Goal: Task Accomplishment & Management: Use online tool/utility

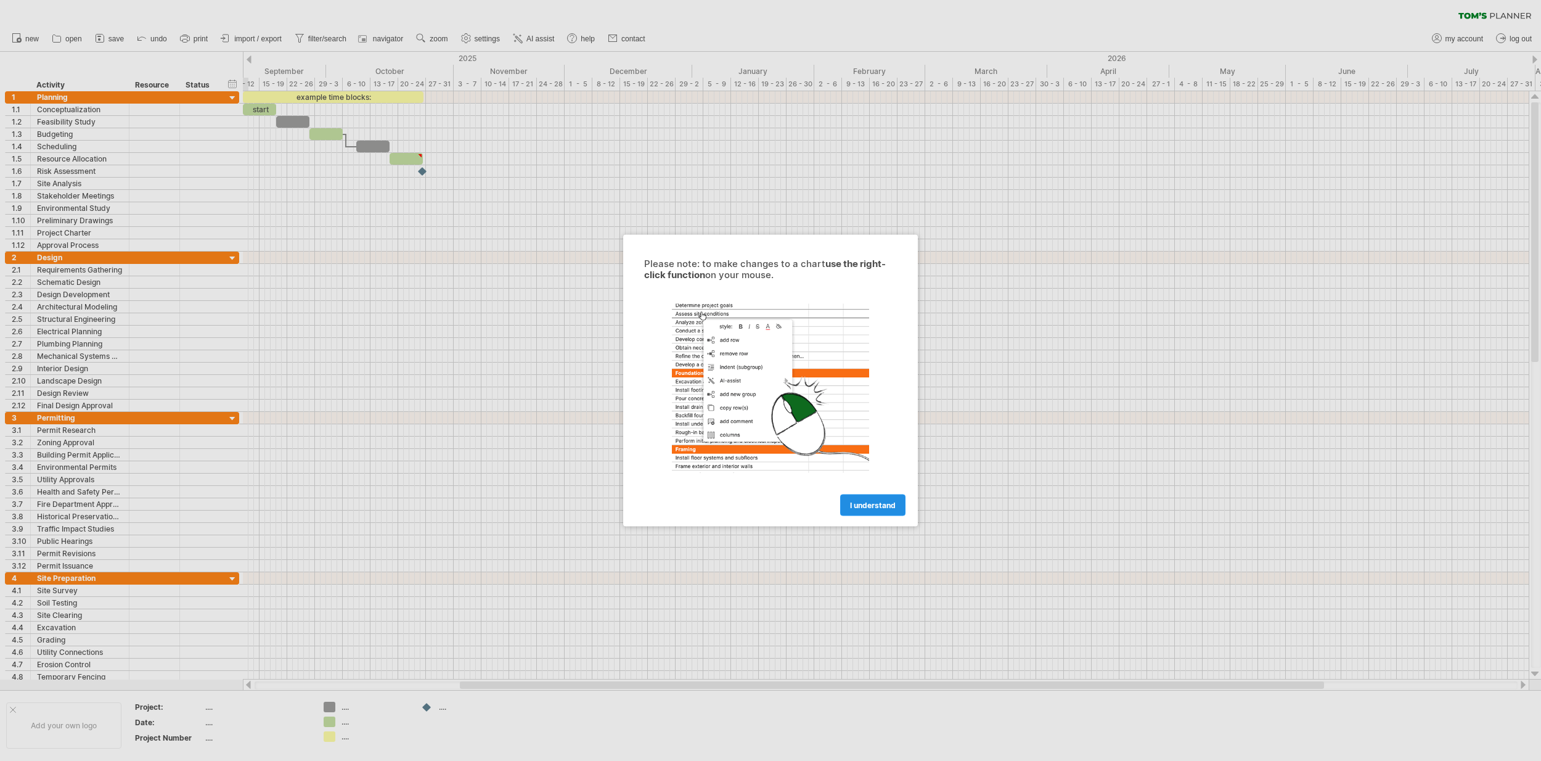
click at [876, 511] on link "I understand" at bounding box center [872, 505] width 65 height 22
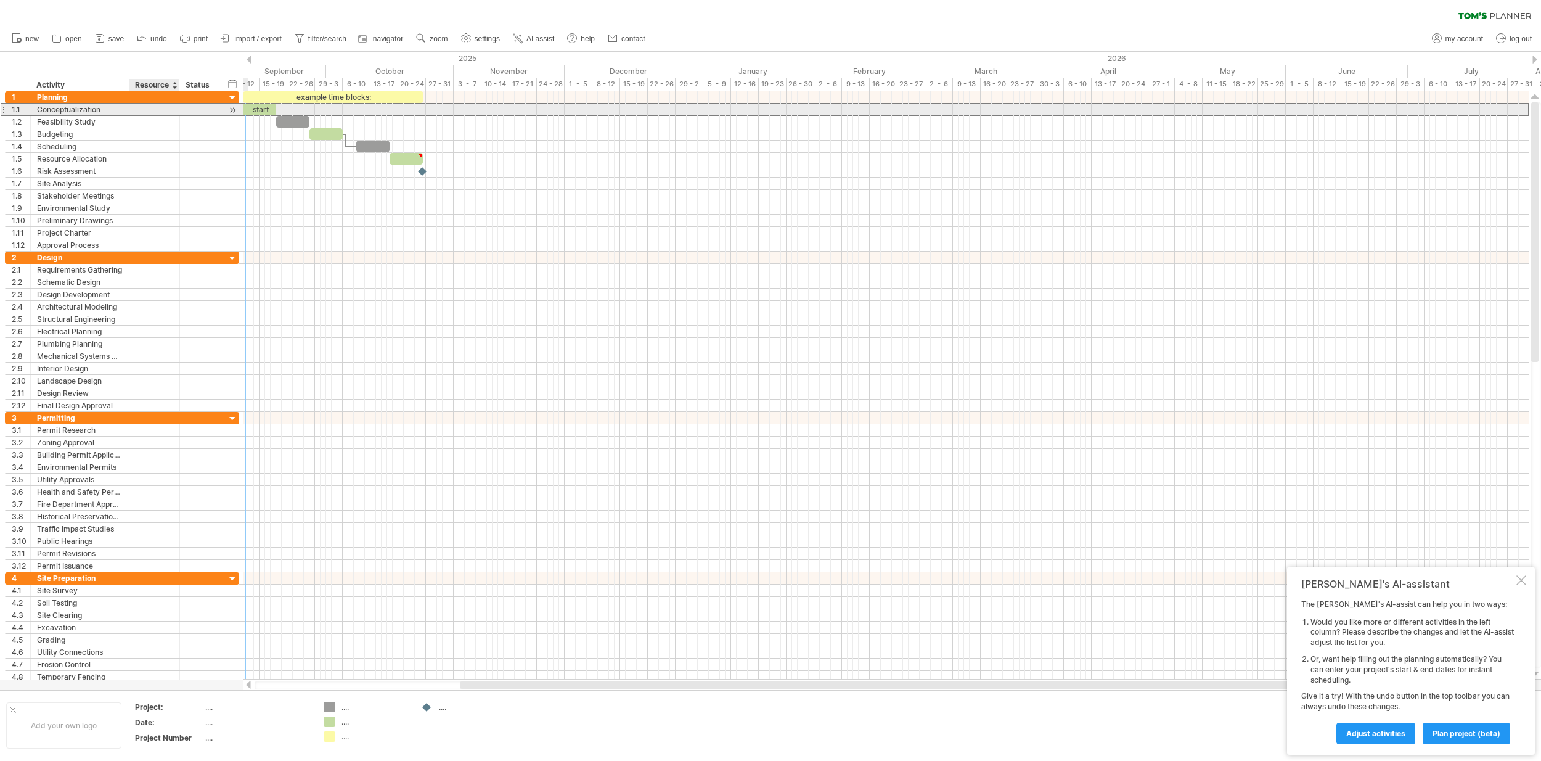
click at [146, 112] on div at bounding box center [155, 110] width 38 height 12
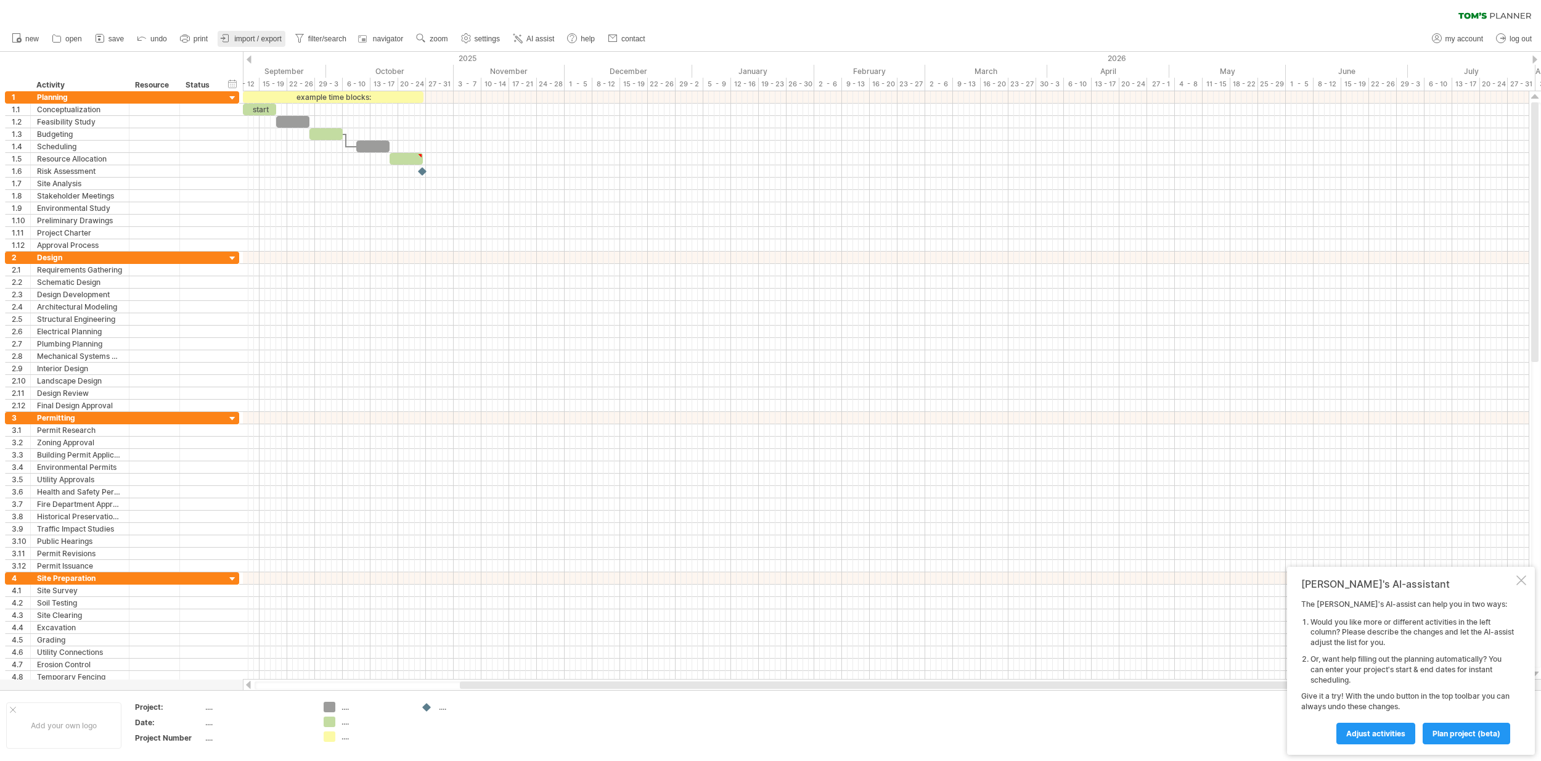
click at [270, 34] on link "import / export" at bounding box center [252, 39] width 68 height 16
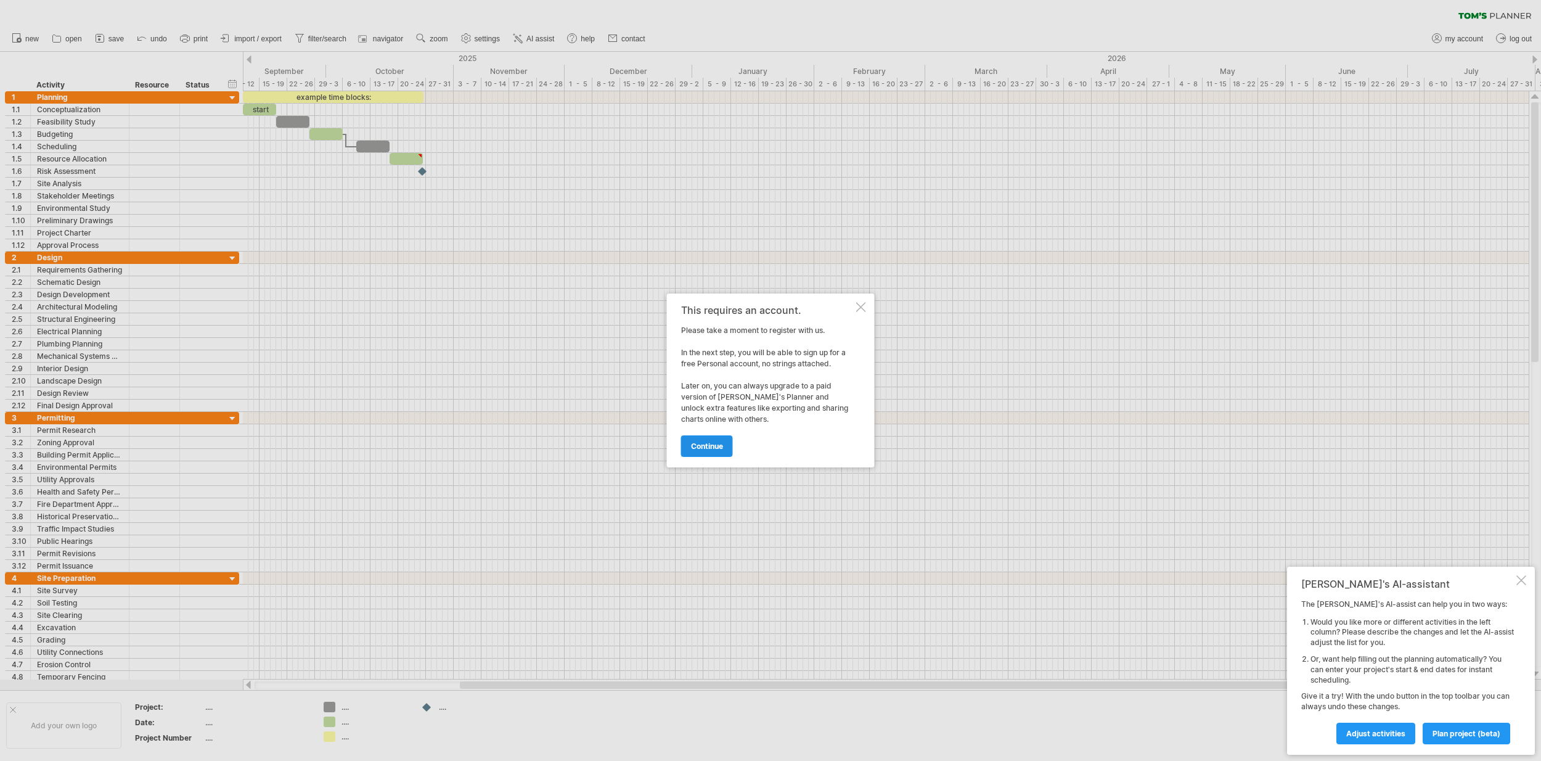
click at [701, 448] on span "continue" at bounding box center [707, 445] width 32 height 9
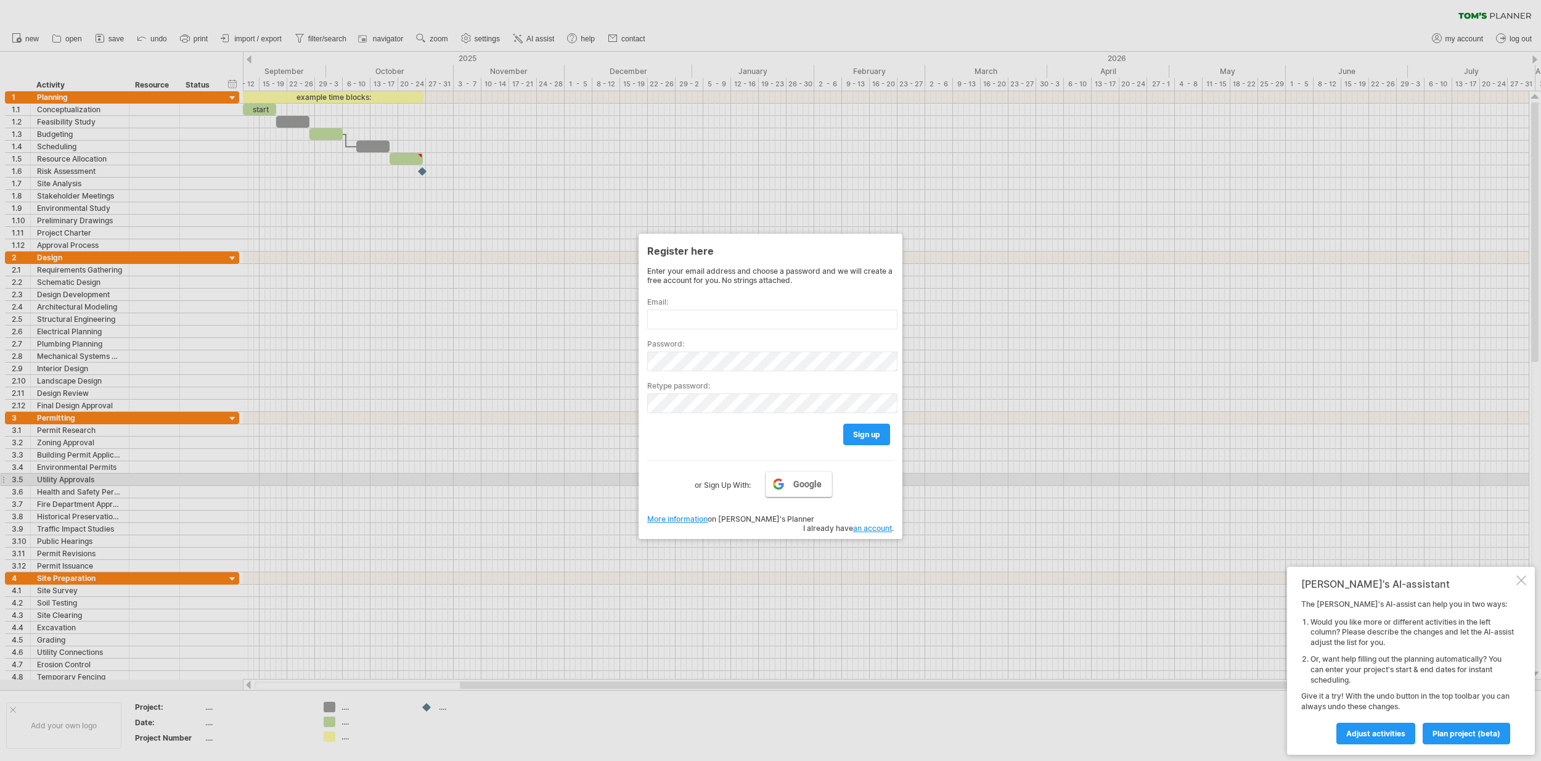
click at [777, 479] on link "Google" at bounding box center [798, 484] width 67 height 26
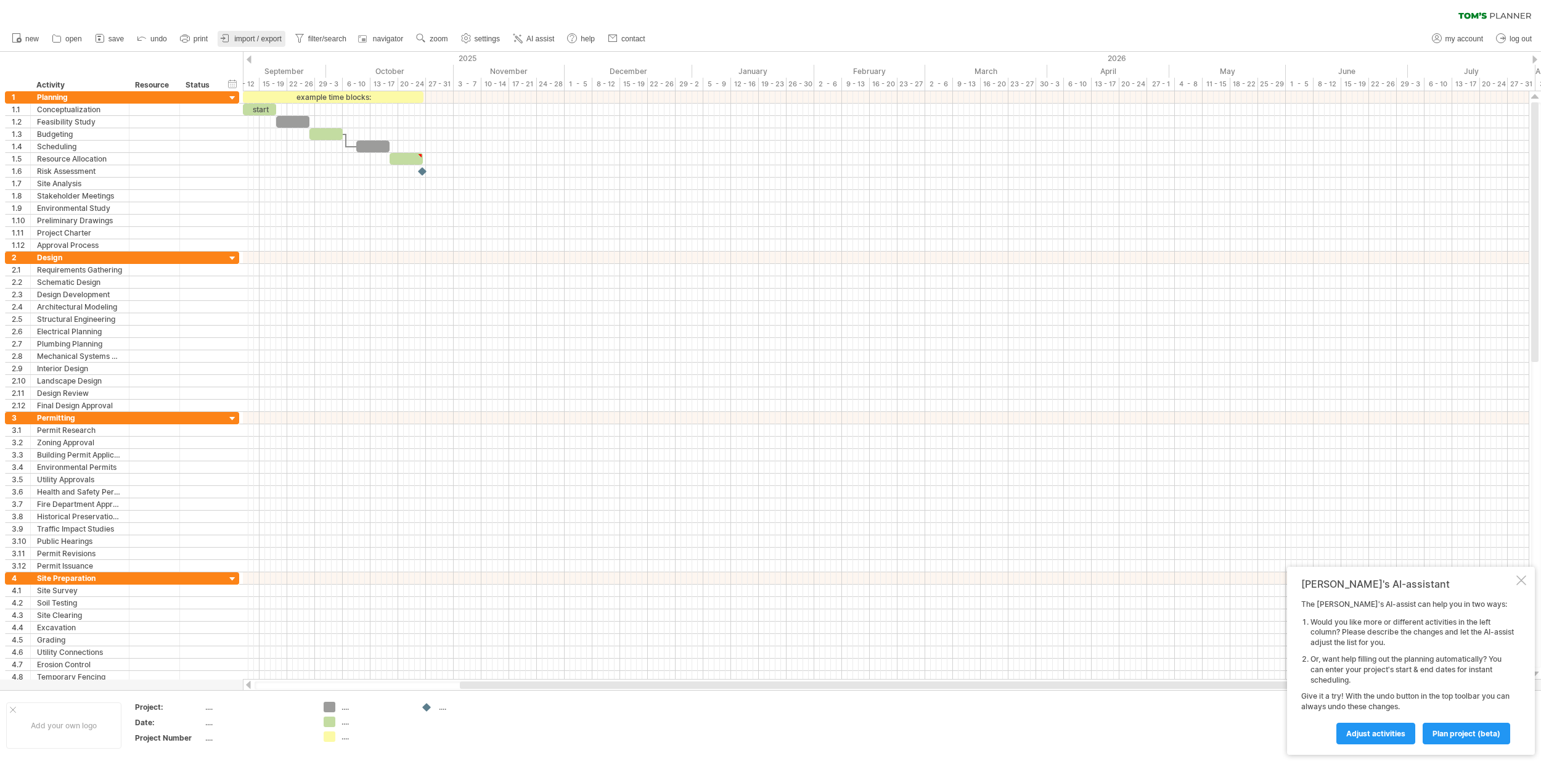
click at [253, 38] on span "import / export" at bounding box center [257, 39] width 47 height 9
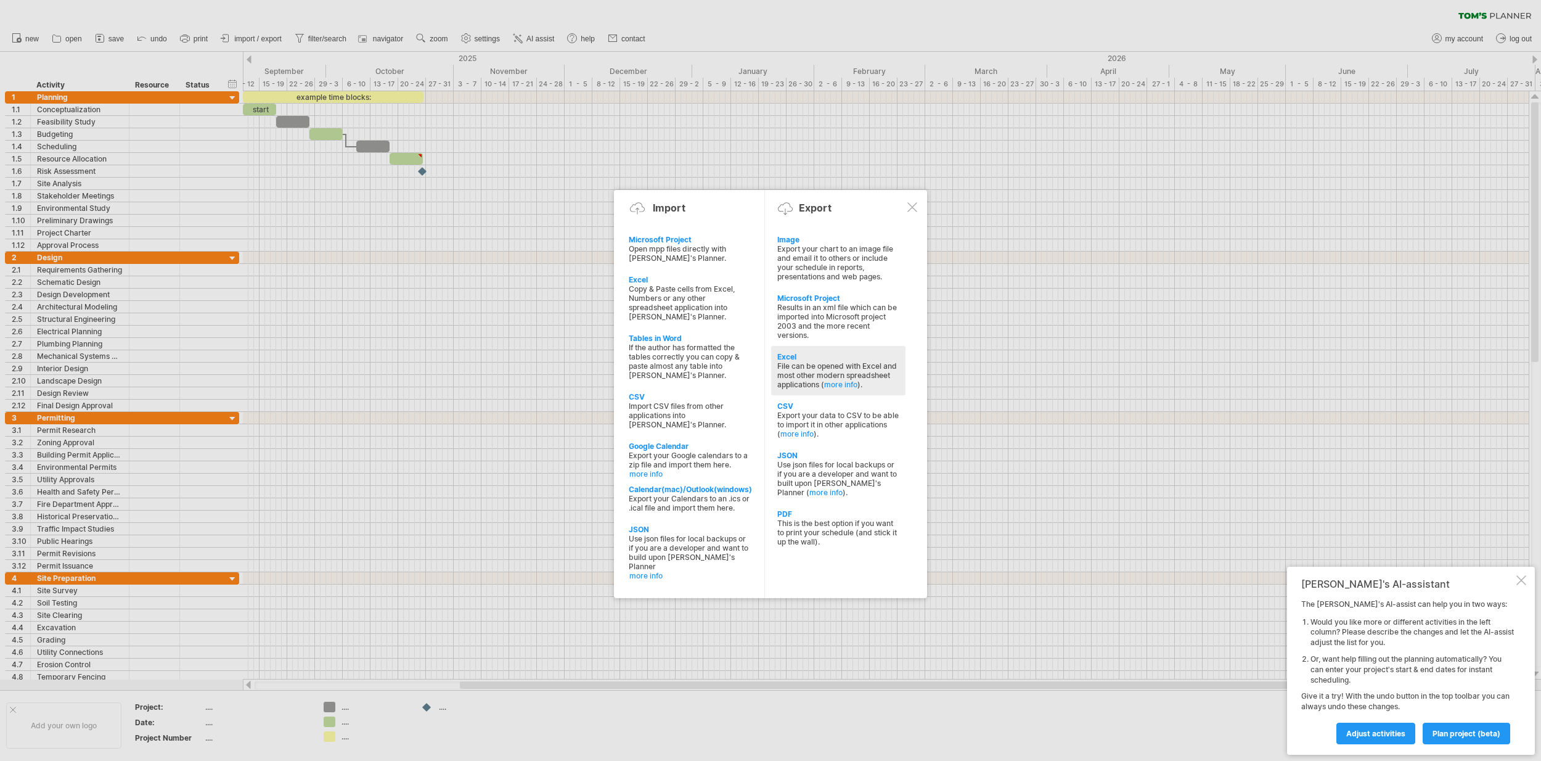
click at [817, 361] on div "File can be opened with Excel and most other modern spreadsheet applications ( …" at bounding box center [838, 375] width 122 height 28
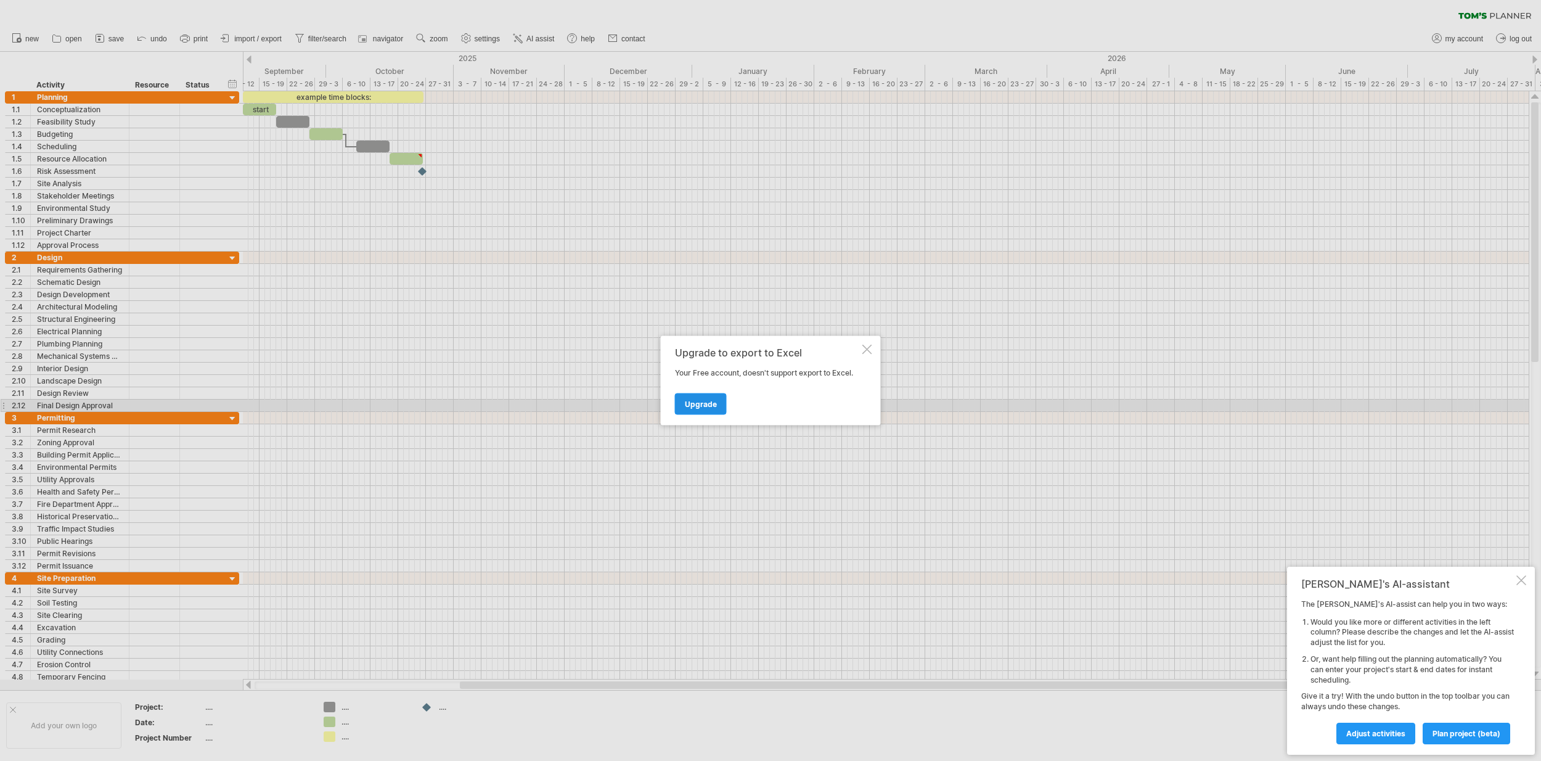
click at [706, 401] on span "Upgrade" at bounding box center [701, 403] width 32 height 9
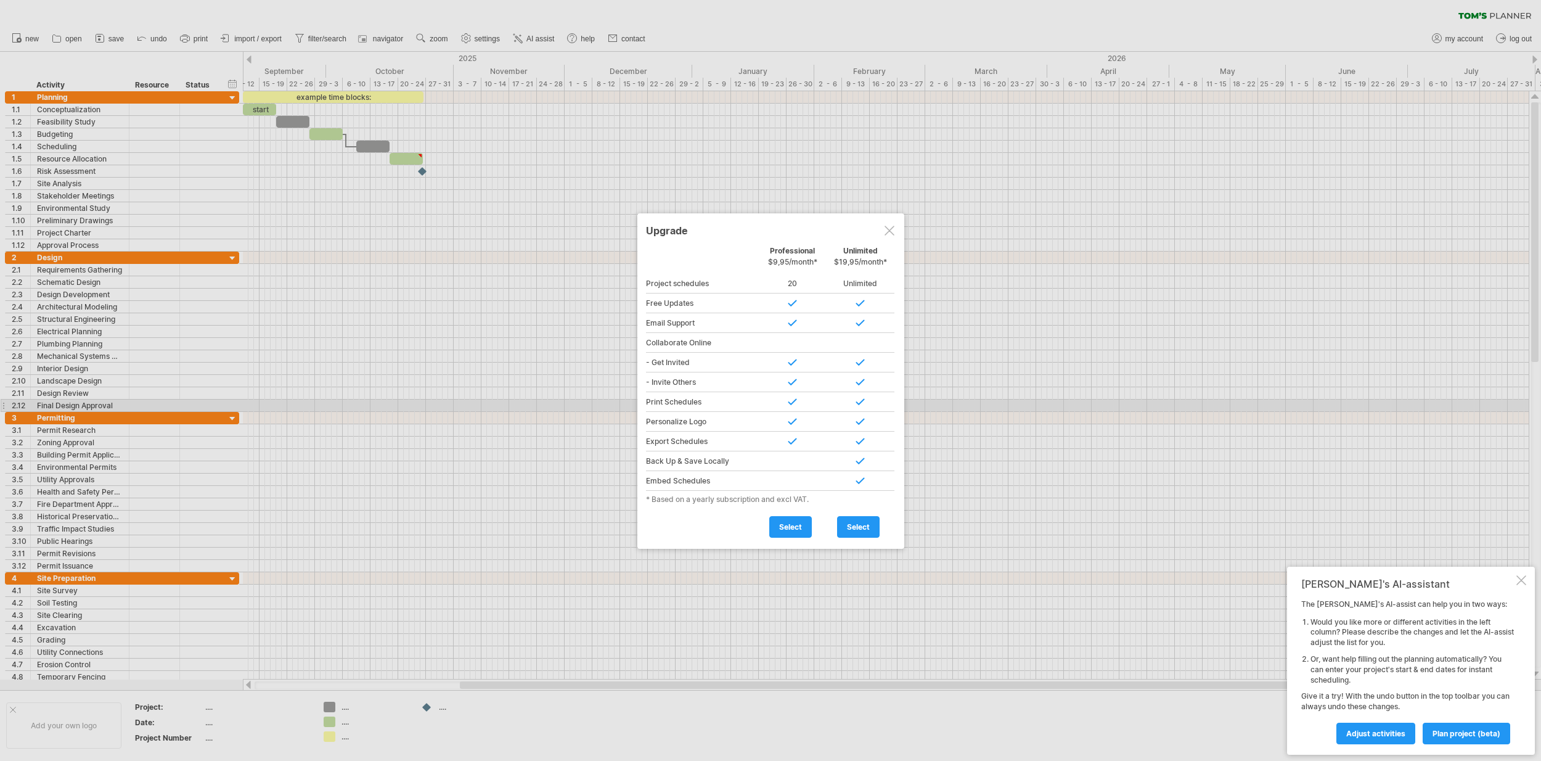
click at [890, 228] on div at bounding box center [889, 231] width 10 height 10
